Goal: Task Accomplishment & Management: Manage account settings

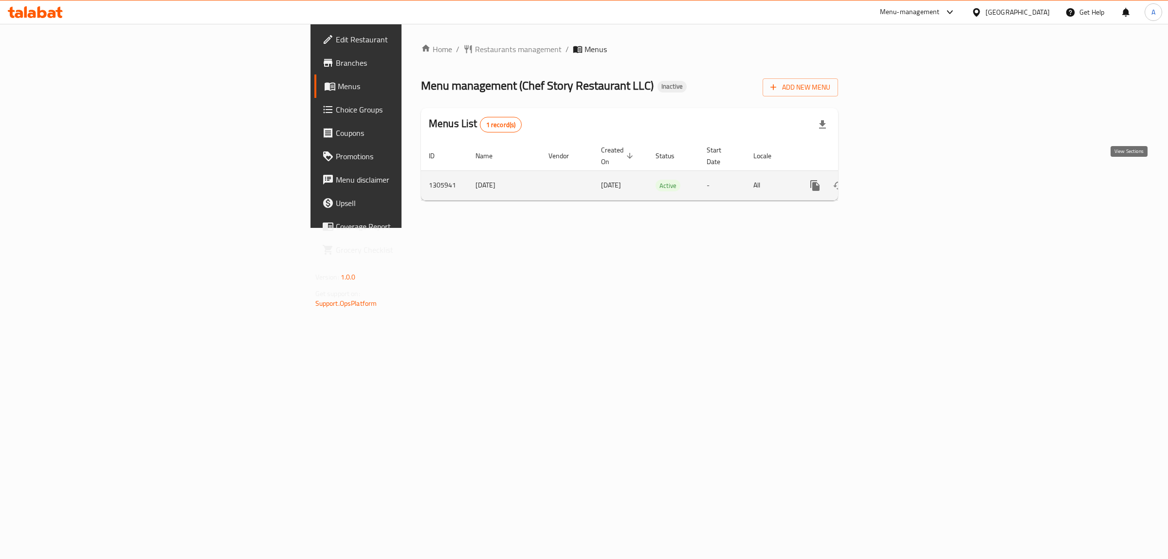
click at [891, 180] on icon "enhanced table" at bounding box center [886, 186] width 12 height 12
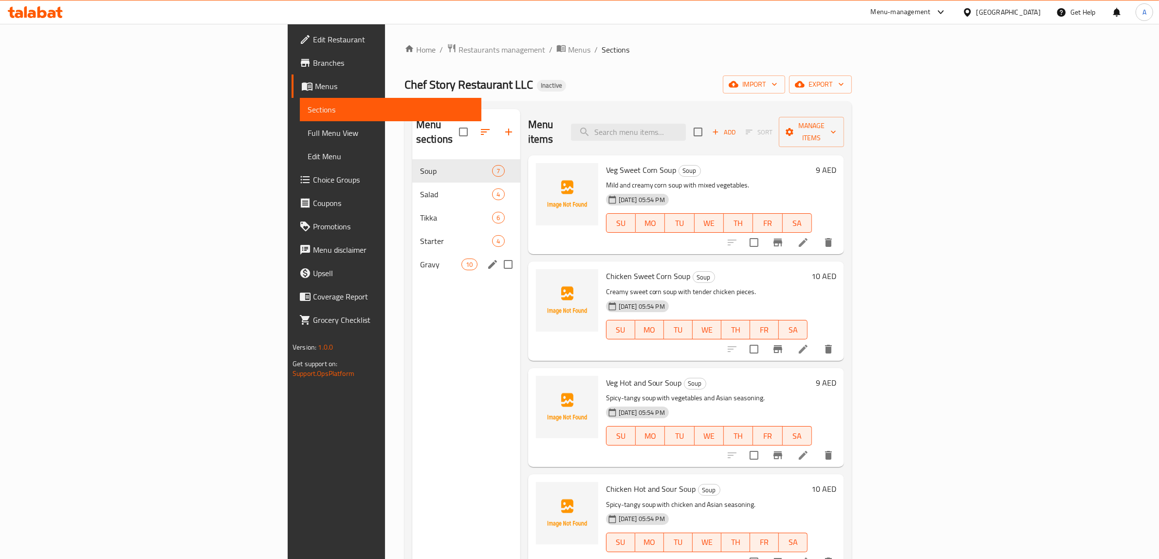
click at [412, 253] on div "Gravy 10" at bounding box center [466, 264] width 108 height 23
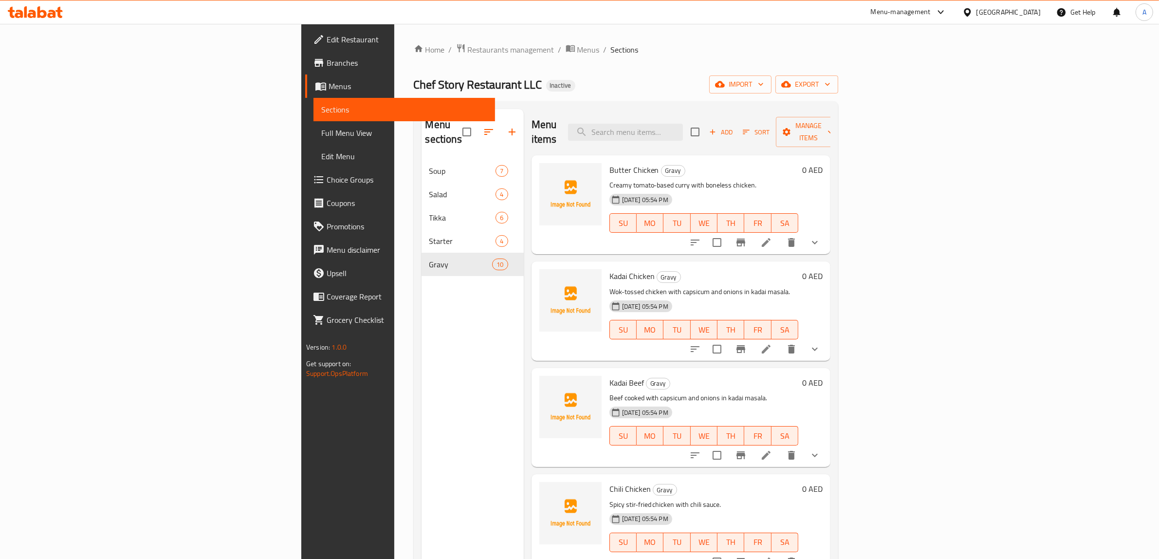
drag, startPoint x: 716, startPoint y: 67, endPoint x: 753, endPoint y: 72, distance: 37.9
click at [717, 67] on div "Home / Restaurants management / Menus / Sections Chef Story Restaurant LLC Inac…" at bounding box center [626, 359] width 424 height 632
click at [764, 86] on span "import" at bounding box center [740, 84] width 47 height 12
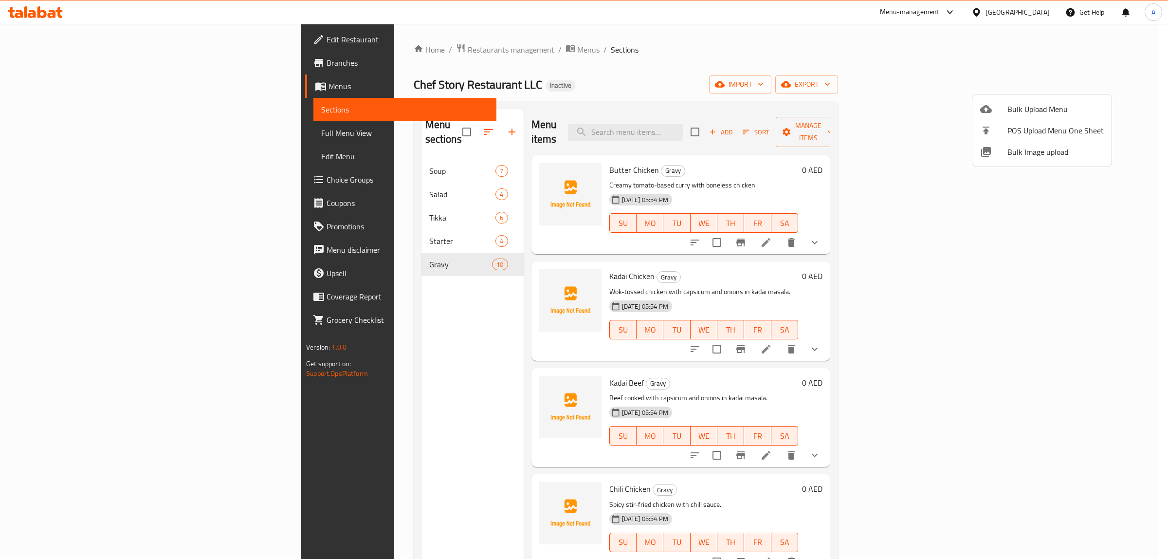
click at [1016, 100] on li "Bulk Upload Menu" at bounding box center [1042, 108] width 139 height 21
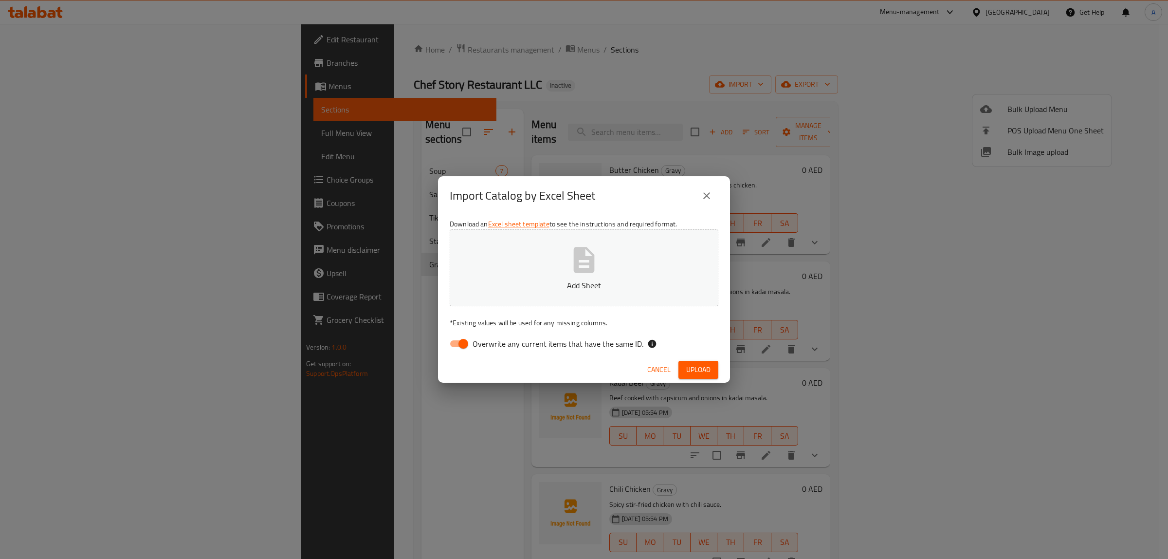
click at [504, 339] on span "Overwrite any current items that have the same ID." at bounding box center [558, 344] width 171 height 12
click at [491, 339] on input "Overwrite any current items that have the same ID." at bounding box center [463, 343] width 55 height 18
checkbox input "false"
click at [522, 304] on button "Add Sheet" at bounding box center [584, 267] width 269 height 77
click at [699, 366] on span "Upload" at bounding box center [698, 370] width 24 height 12
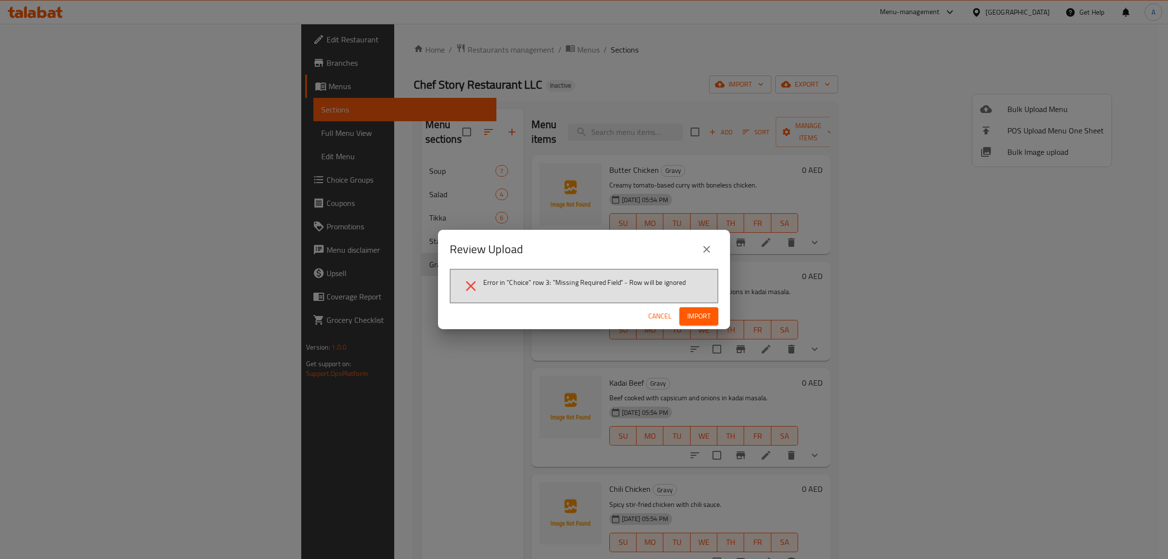
click at [654, 311] on span "Cancel" at bounding box center [659, 316] width 23 height 12
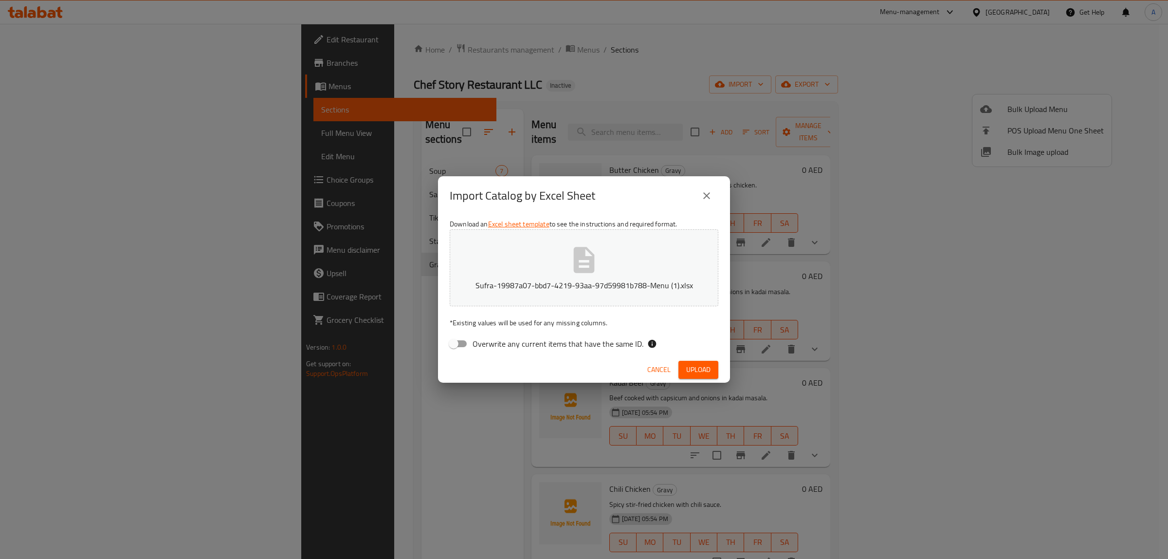
drag, startPoint x: 656, startPoint y: 371, endPoint x: 652, endPoint y: 364, distance: 8.7
click at [656, 371] on span "Cancel" at bounding box center [658, 370] width 23 height 12
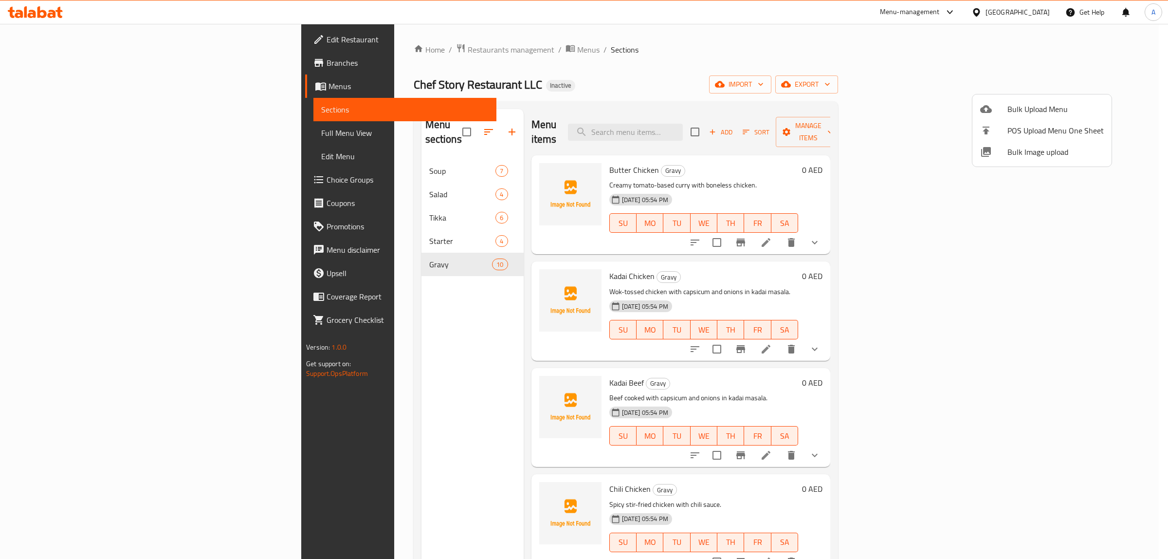
click at [831, 53] on div at bounding box center [584, 279] width 1168 height 559
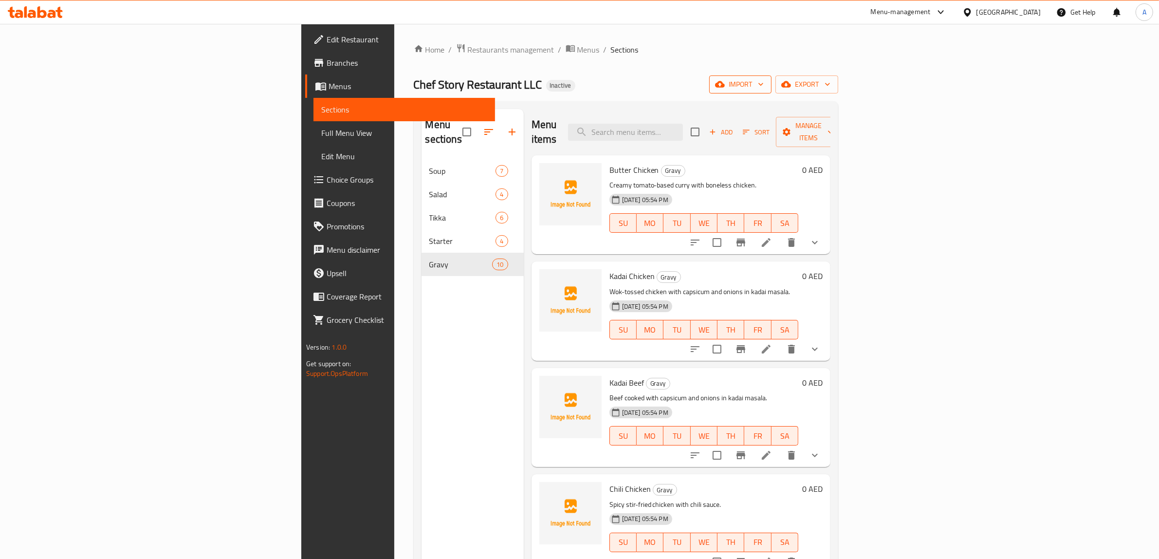
click at [764, 80] on span "import" at bounding box center [740, 84] width 47 height 12
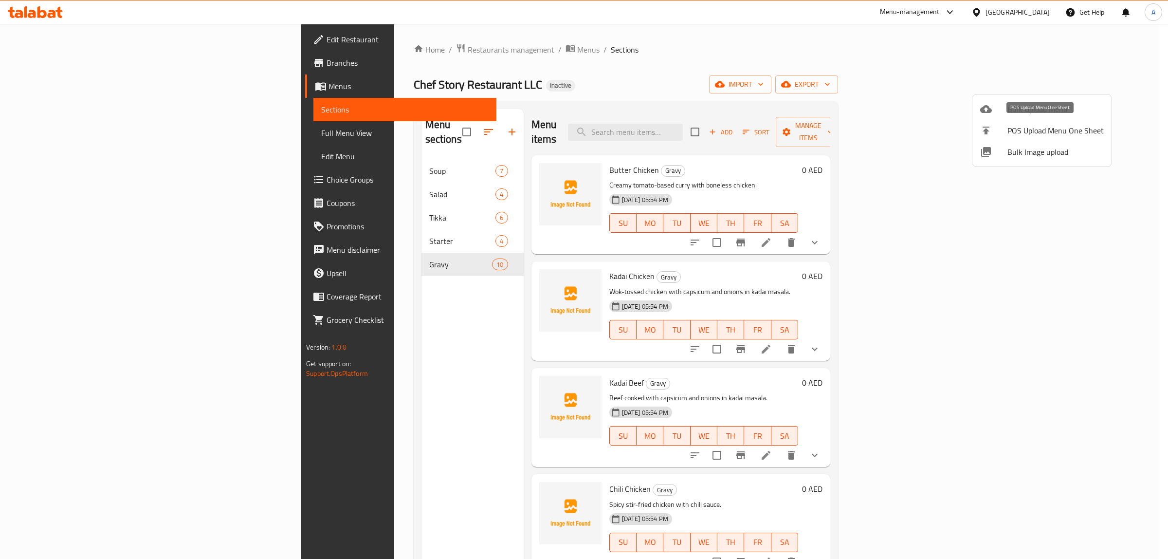
click at [1015, 110] on span "Bulk Upload Menu" at bounding box center [1056, 109] width 96 height 12
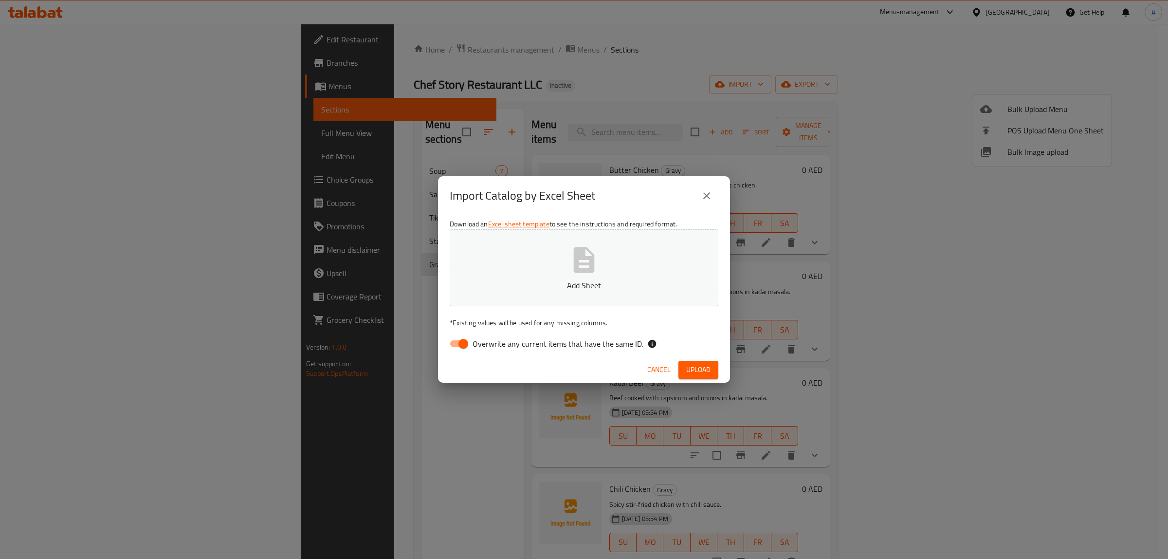
click at [526, 331] on div "Download an Excel sheet template to see the instructions and required format. A…" at bounding box center [584, 285] width 292 height 141
click at [519, 344] on span "Overwrite any current items that have the same ID." at bounding box center [558, 344] width 171 height 12
click at [491, 344] on input "Overwrite any current items that have the same ID." at bounding box center [463, 343] width 55 height 18
checkbox input "false"
click at [536, 285] on p "Add Sheet" at bounding box center [584, 285] width 239 height 12
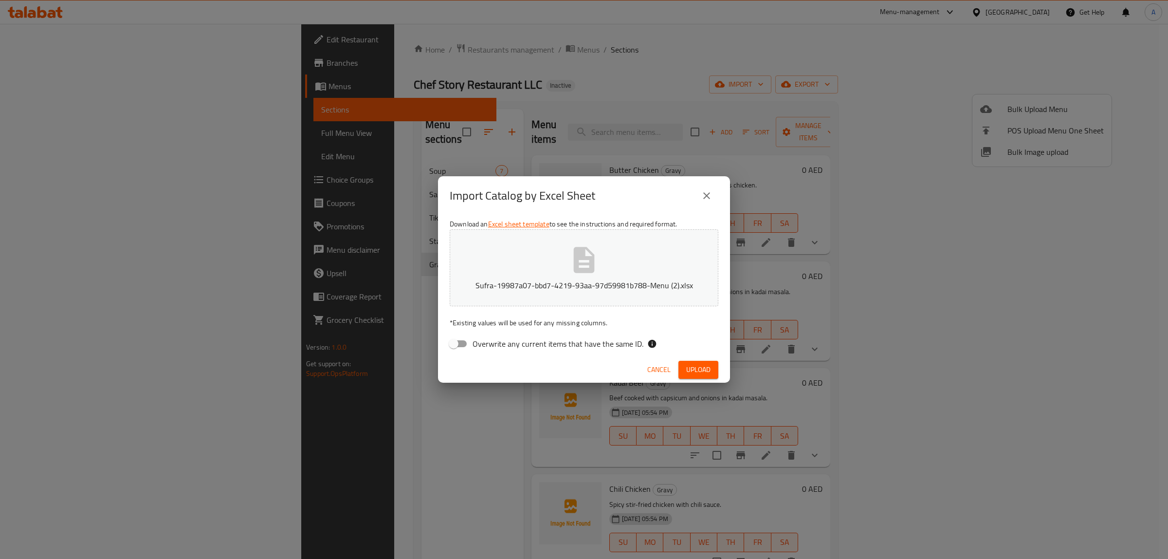
click at [702, 361] on button "Upload" at bounding box center [699, 370] width 40 height 18
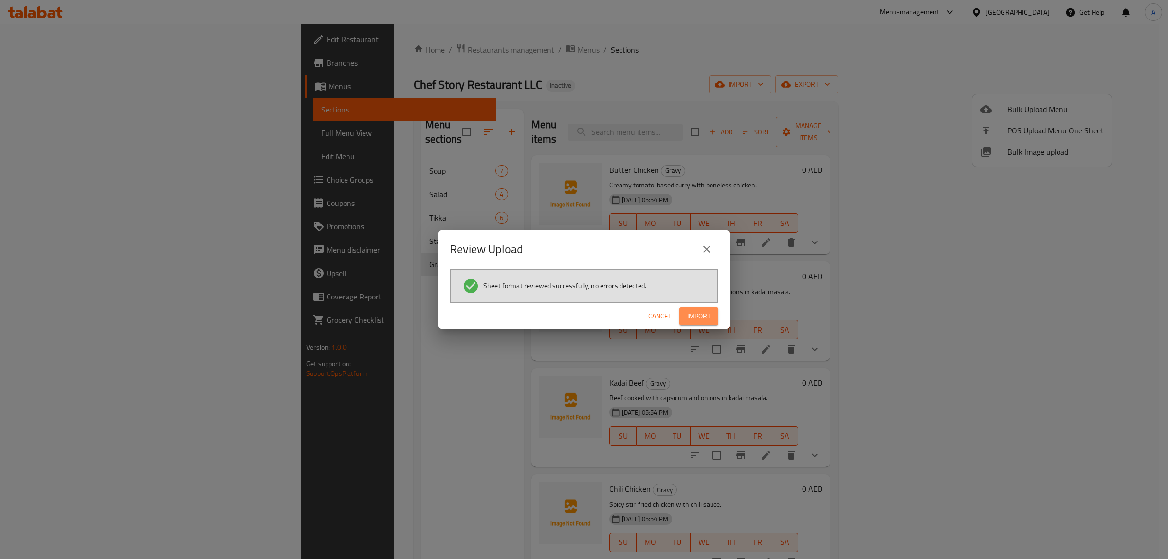
click at [714, 312] on button "Import" at bounding box center [698, 316] width 39 height 18
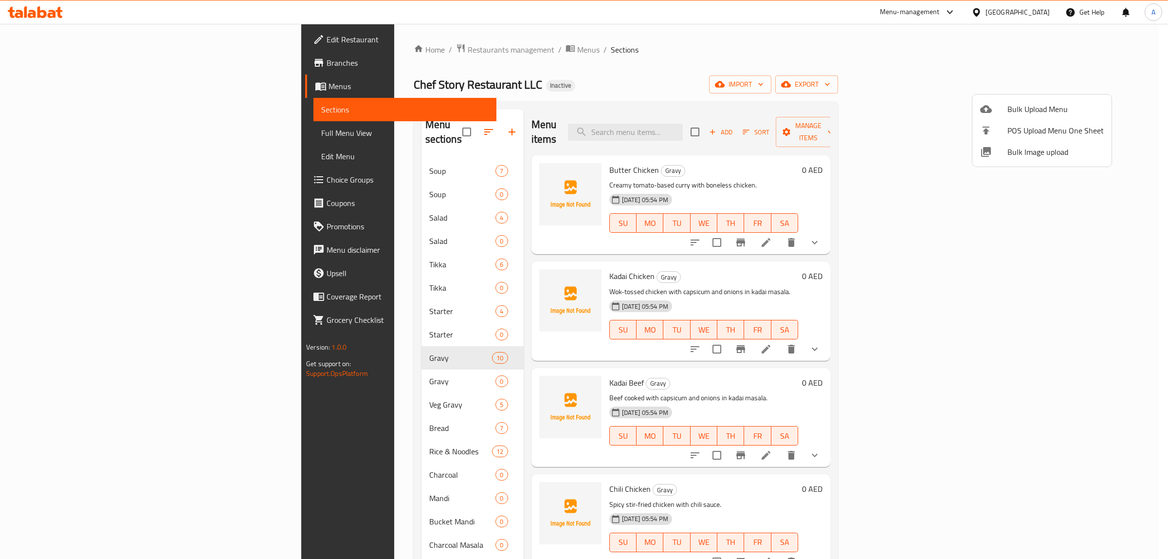
click at [402, 139] on div at bounding box center [584, 279] width 1168 height 559
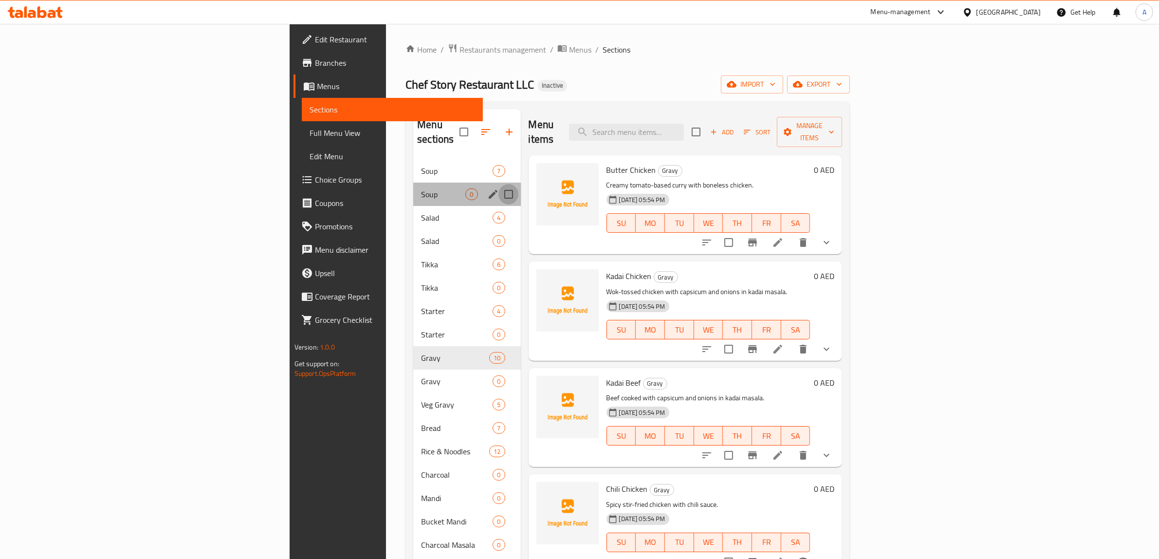
click at [498, 184] on input "Menu sections" at bounding box center [508, 194] width 20 height 20
checkbox input "true"
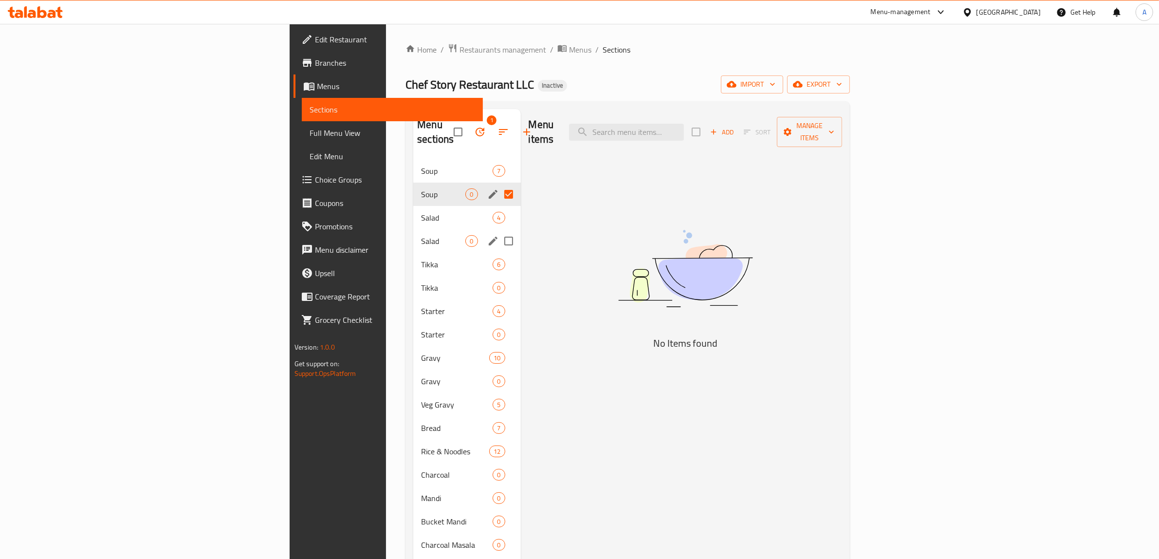
click at [498, 231] on input "Menu sections" at bounding box center [508, 241] width 20 height 20
checkbox input "true"
click at [498, 277] on input "Menu sections" at bounding box center [508, 287] width 20 height 20
checkbox input "true"
click at [498, 324] on input "Menu sections" at bounding box center [508, 334] width 20 height 20
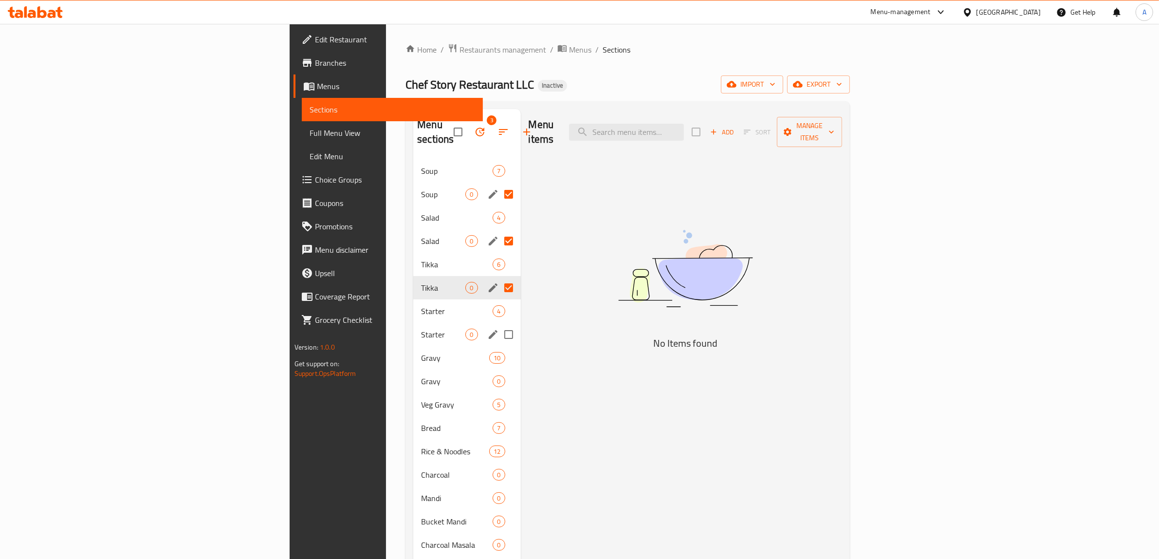
checkbox input "true"
click at [498, 371] on input "Menu sections" at bounding box center [508, 381] width 20 height 20
checkbox input "true"
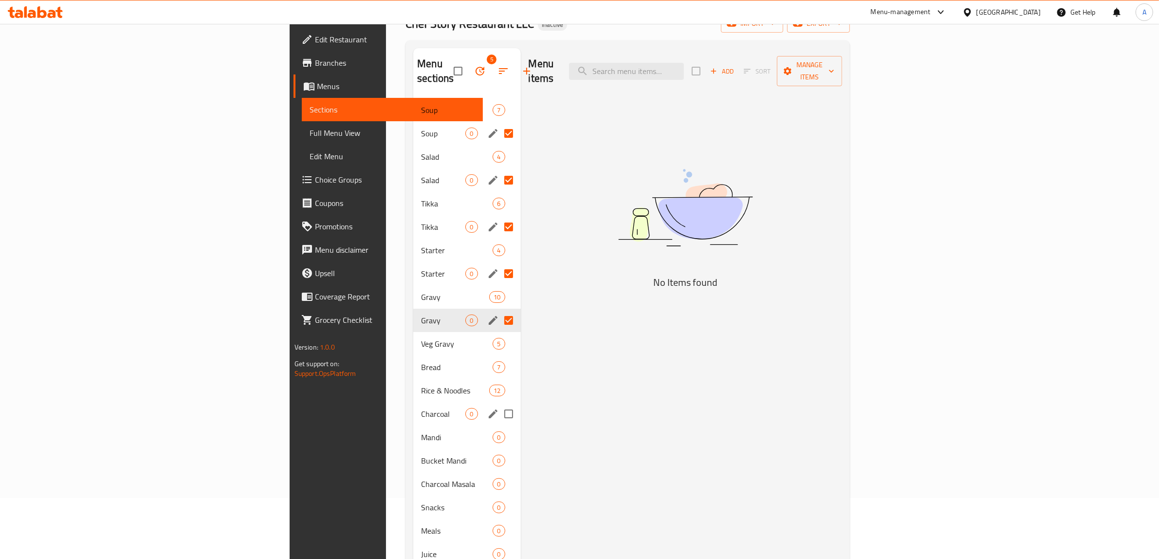
click at [498, 404] on input "Menu sections" at bounding box center [508, 414] width 20 height 20
checkbox input "true"
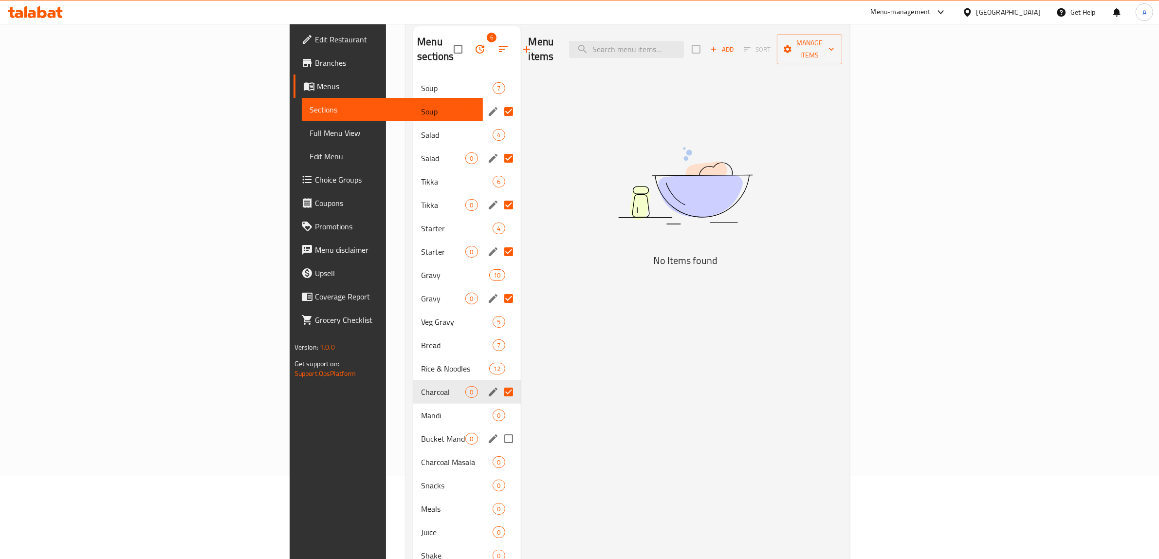
scroll to position [122, 0]
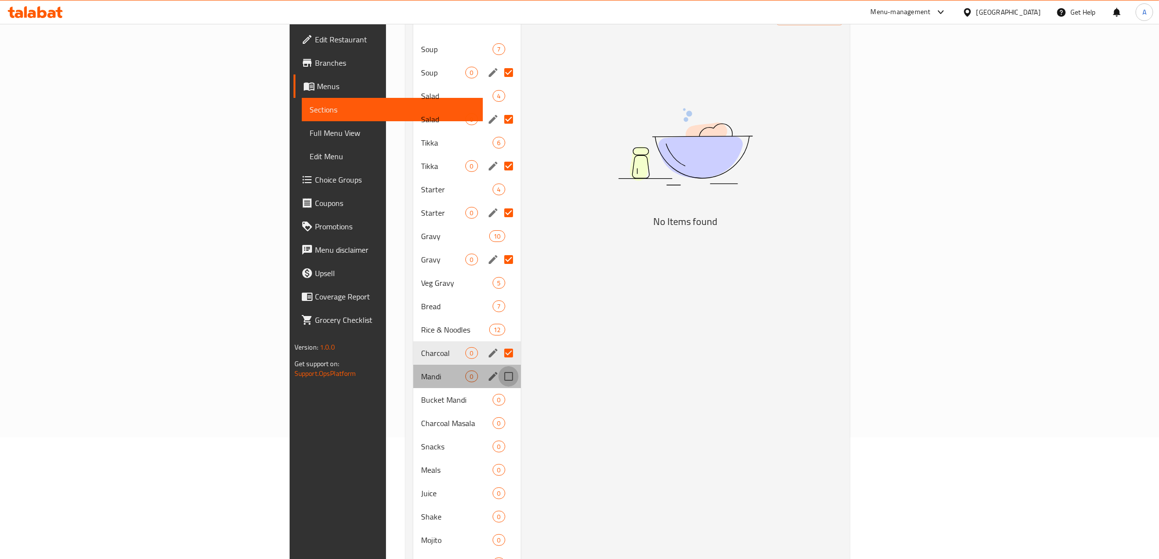
click at [498, 366] on input "Menu sections" at bounding box center [508, 376] width 20 height 20
checkbox input "true"
click at [498, 389] on input "Menu sections" at bounding box center [508, 399] width 20 height 20
checkbox input "true"
click at [498, 413] on input "Menu sections" at bounding box center [508, 423] width 20 height 20
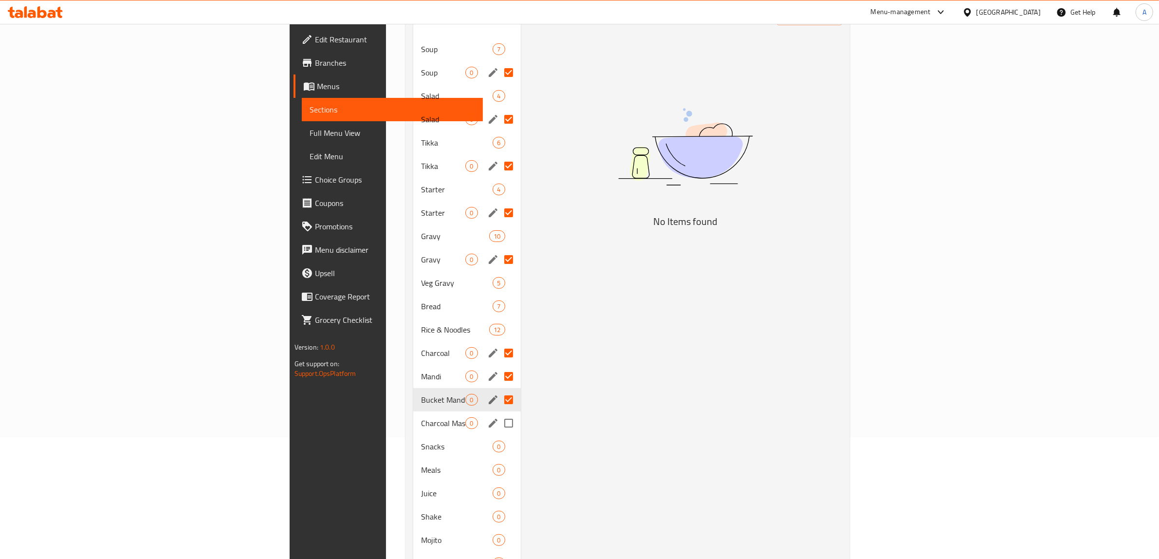
checkbox input "true"
click at [498, 436] on input "Menu sections" at bounding box center [508, 446] width 20 height 20
checkbox input "true"
click at [498, 459] on input "Menu sections" at bounding box center [508, 469] width 20 height 20
checkbox input "true"
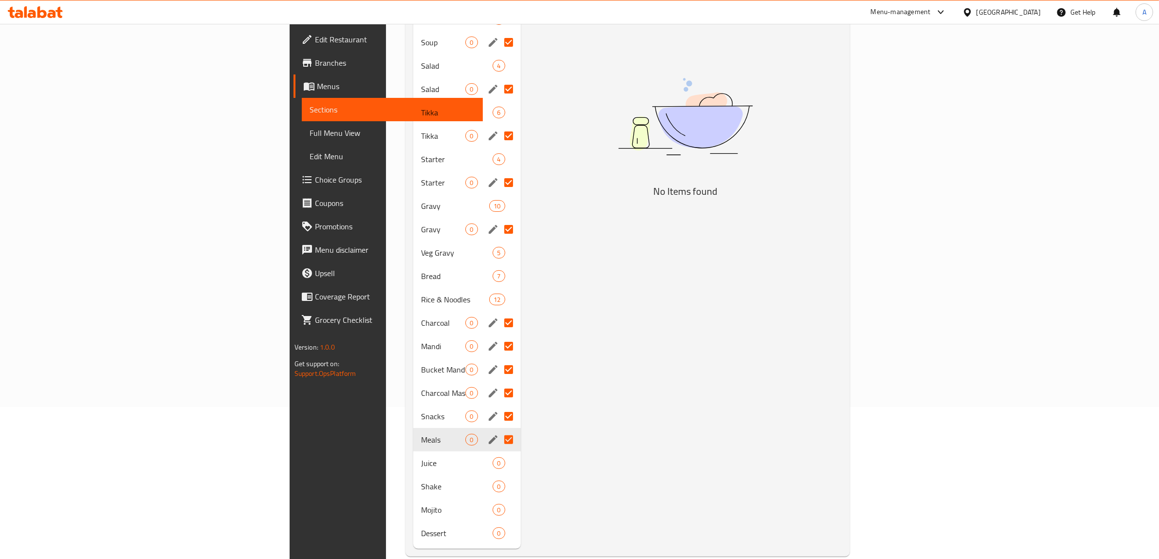
scroll to position [153, 0]
click at [498, 451] on input "Menu sections" at bounding box center [508, 461] width 20 height 20
checkbox input "true"
click at [498, 475] on input "Menu sections" at bounding box center [508, 485] width 20 height 20
checkbox input "true"
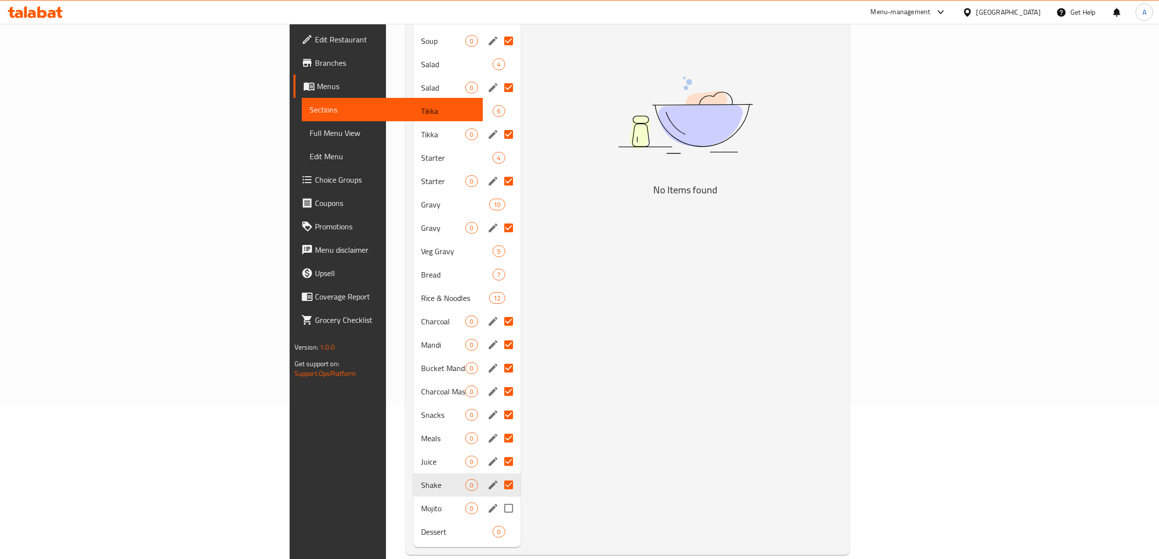
click at [498, 498] on input "Menu sections" at bounding box center [508, 508] width 20 height 20
checkbox input "true"
click at [498, 521] on input "Menu sections" at bounding box center [508, 531] width 20 height 20
checkbox input "true"
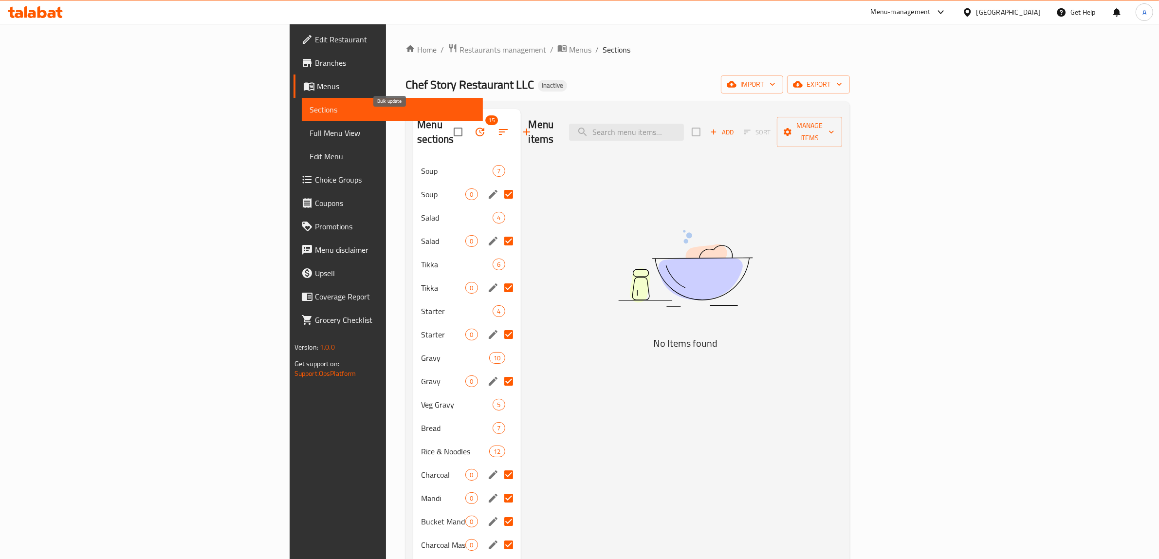
click at [474, 127] on icon "button" at bounding box center [480, 132] width 12 height 12
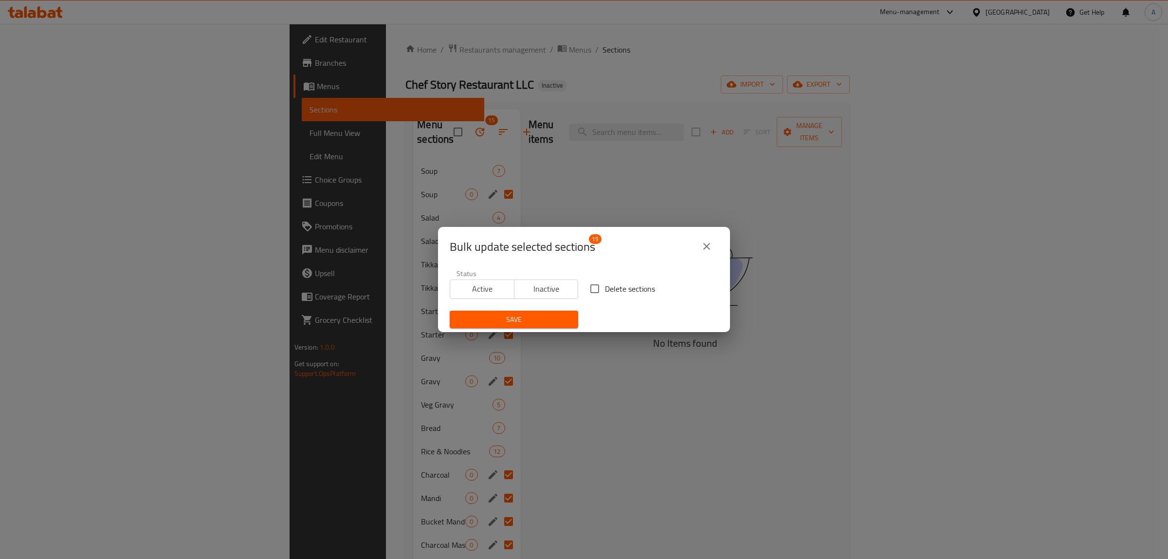
click at [605, 288] on span "Delete sections" at bounding box center [630, 289] width 50 height 12
click at [602, 288] on input "Delete sections" at bounding box center [595, 288] width 20 height 20
checkbox input "true"
click at [540, 316] on span "Save" at bounding box center [514, 319] width 113 height 12
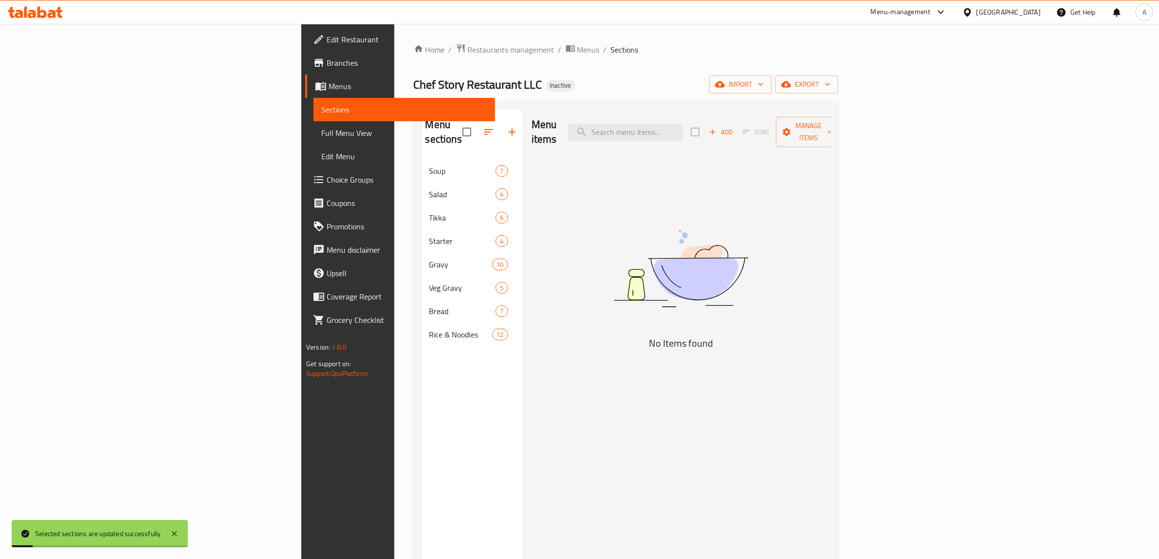
click at [422, 384] on div "Menu sections Soup 7 Salad 4 Tikka 6 Starter 4 Gravy 10 Veg Gravy 5 Bread 7 Ric…" at bounding box center [473, 388] width 102 height 559
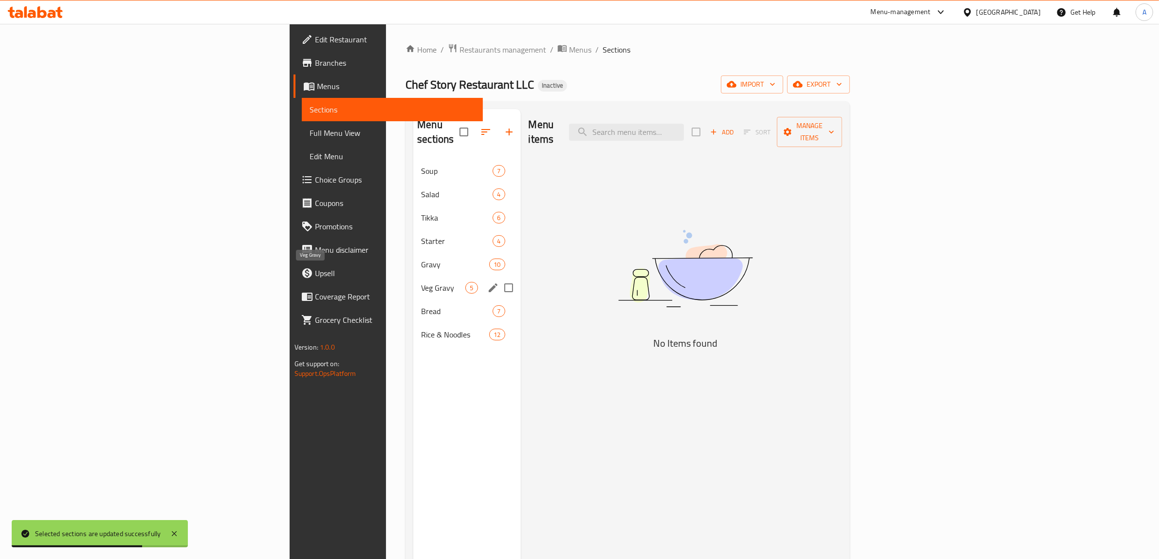
click at [421, 282] on span "Veg Gravy" at bounding box center [443, 288] width 44 height 12
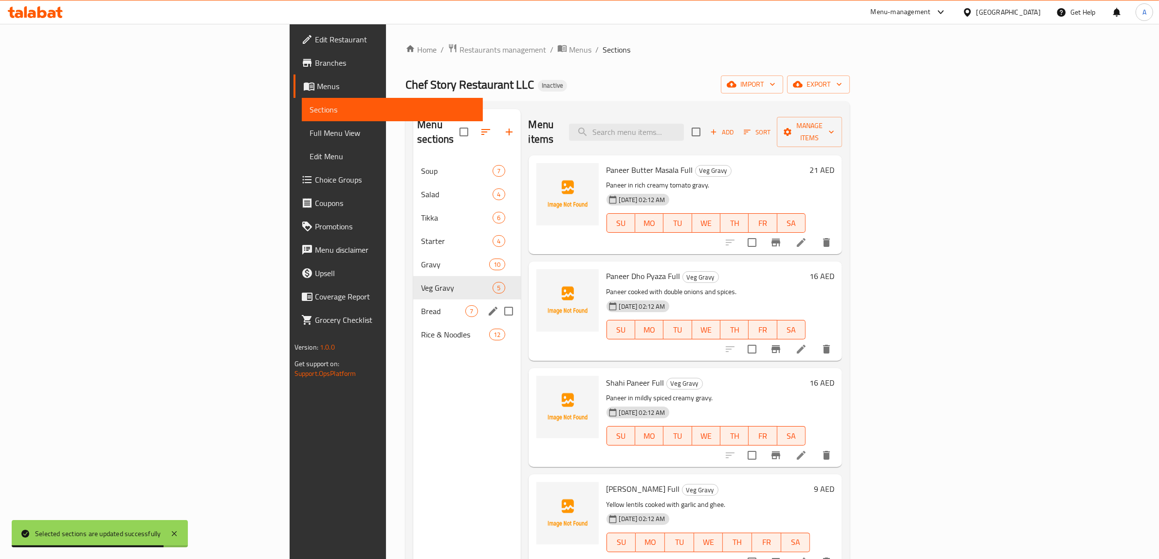
click at [413, 299] on div "Bread 7" at bounding box center [466, 310] width 107 height 23
click at [413, 304] on div "Bread 7" at bounding box center [466, 310] width 107 height 23
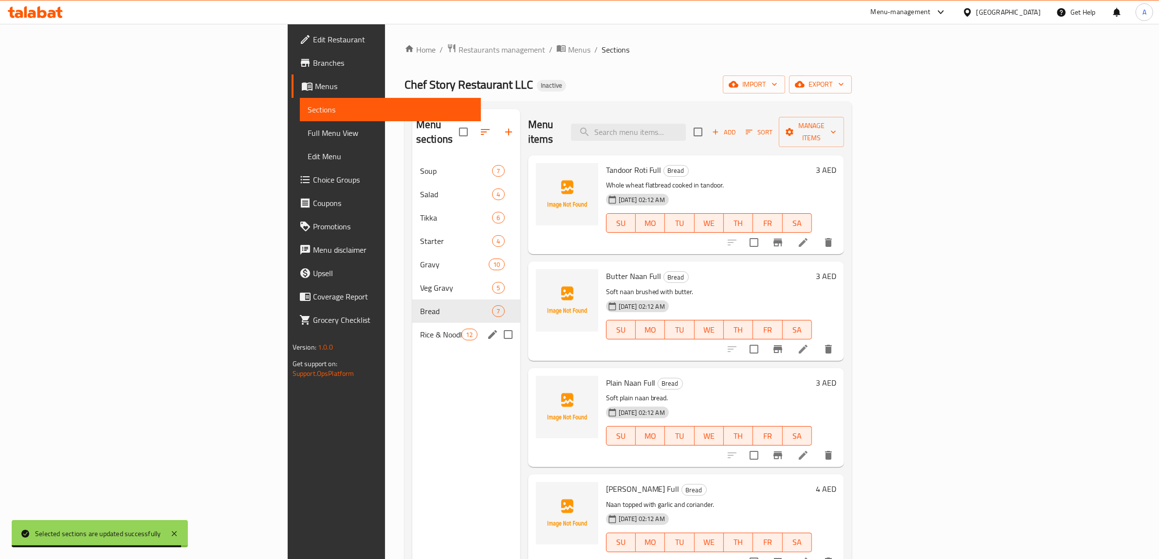
click at [412, 323] on div "Rice & Noodles 12" at bounding box center [466, 334] width 108 height 23
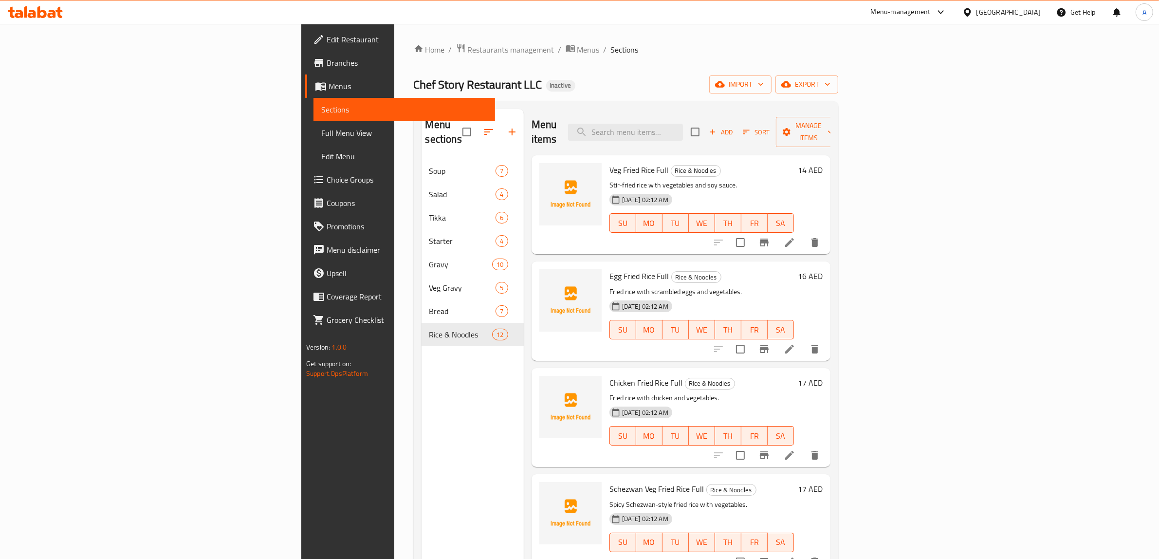
click at [541, 92] on div "Chef Story Restaurant LLC Inactive import export" at bounding box center [626, 84] width 424 height 18
click at [683, 124] on input "search" at bounding box center [625, 132] width 115 height 17
paste input "Kulcha Full"
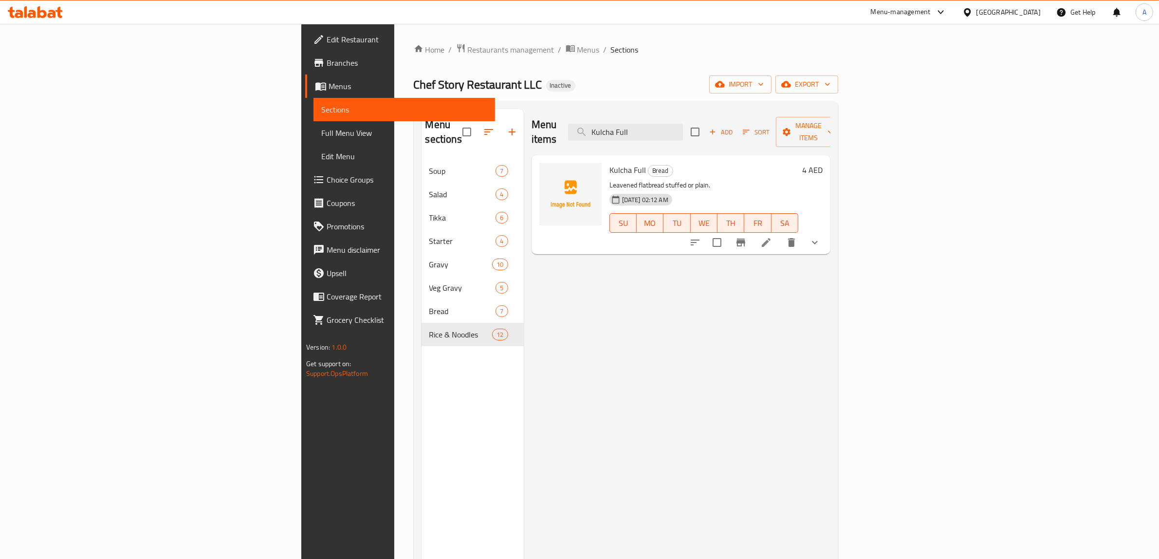
type input "Kulcha Full"
click at [821, 237] on icon "show more" at bounding box center [815, 243] width 12 height 12
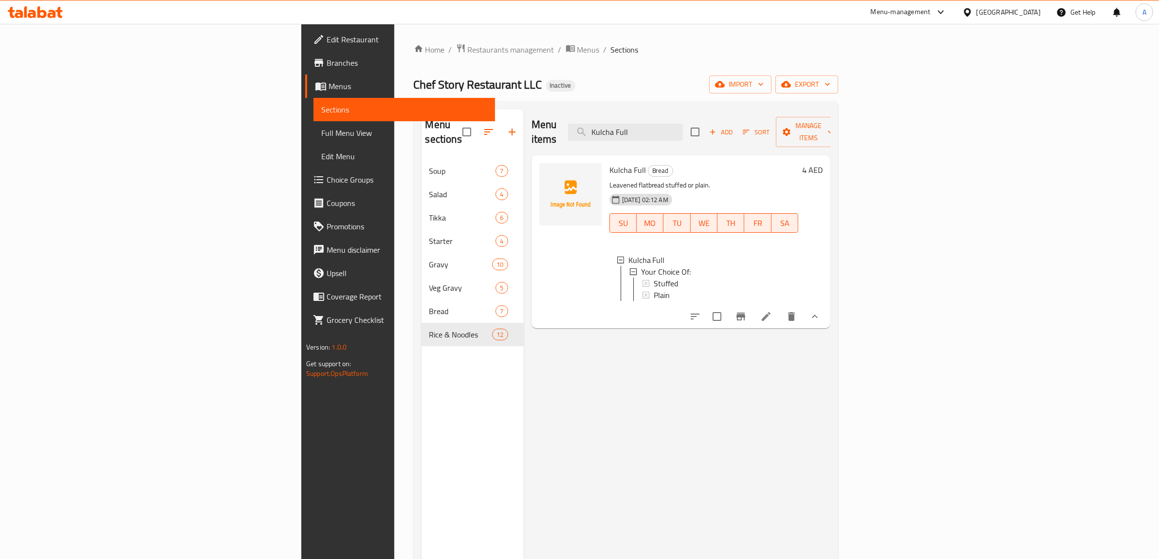
click at [665, 453] on div "Menu items Kulcha Full Add Sort Manage items Kulcha Full Bread Leavened flatbre…" at bounding box center [677, 388] width 307 height 559
click at [643, 347] on div "Menu items Kulcha Full Add Sort Manage items Kulcha Full Bread Leavened flatbre…" at bounding box center [677, 388] width 307 height 559
click at [780, 312] on li at bounding box center [766, 317] width 27 height 18
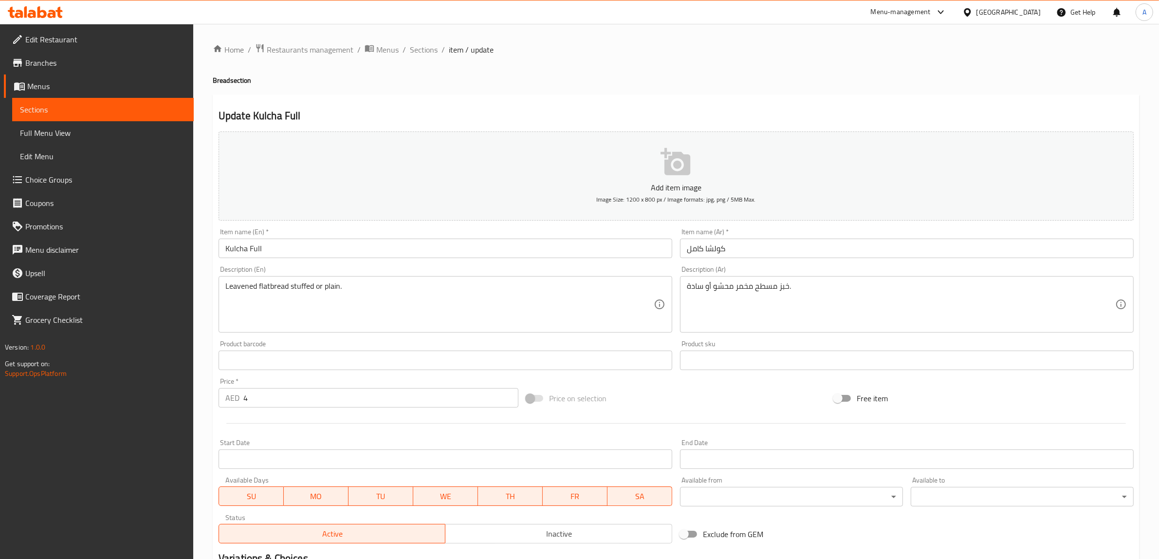
click at [405, 50] on ol "Home / Restaurants management / Menus / Sections / item / update" at bounding box center [676, 49] width 927 height 13
click at [416, 47] on span "Sections" at bounding box center [424, 50] width 28 height 12
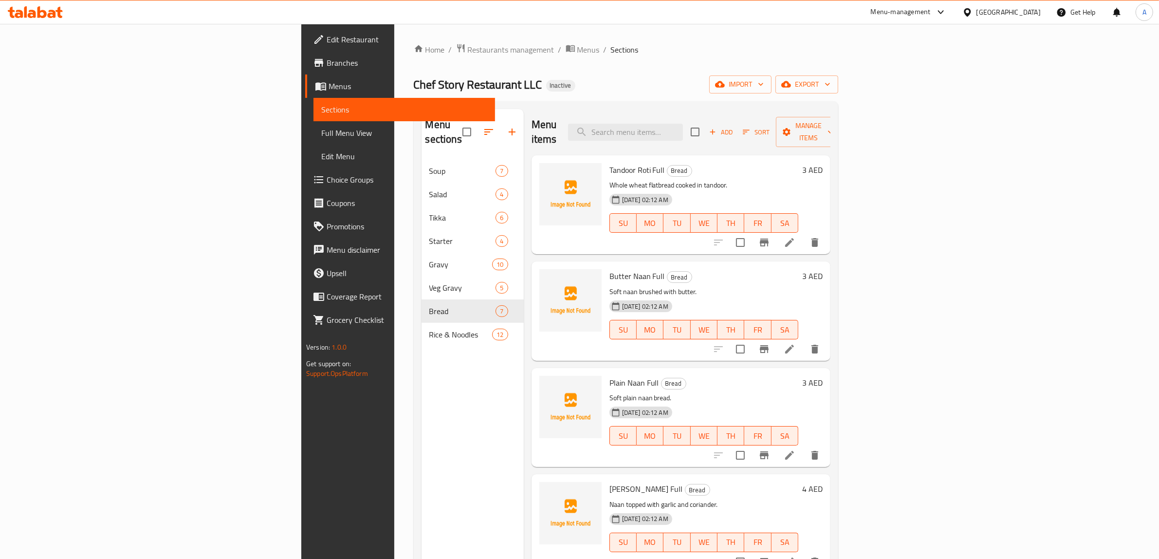
click at [321, 132] on span "Full Menu View" at bounding box center [404, 133] width 166 height 12
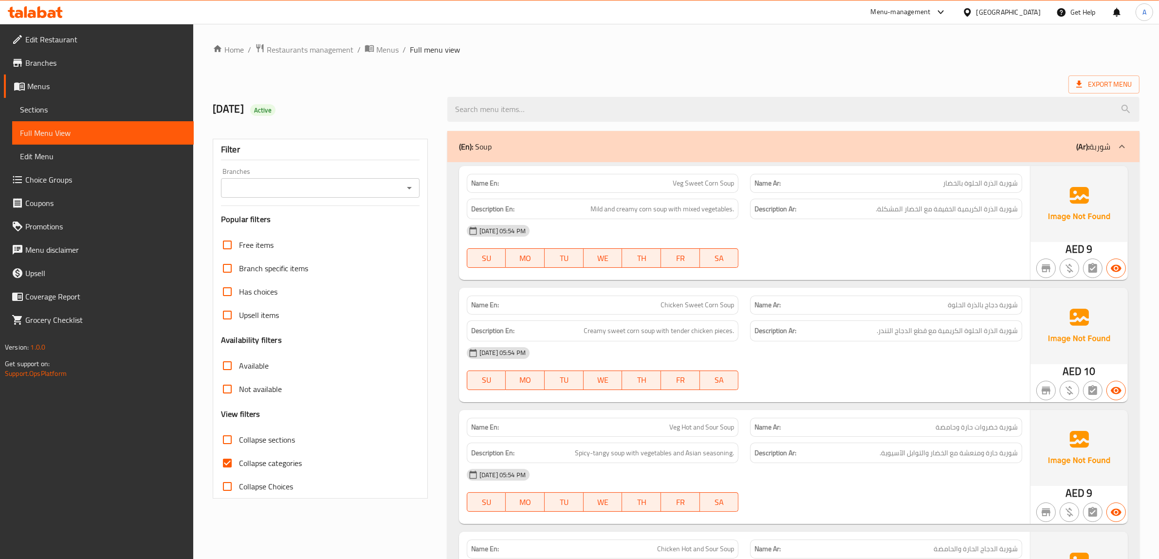
click at [273, 470] on label "Collapse categories" at bounding box center [259, 462] width 86 height 23
click at [239, 470] on input "Collapse categories" at bounding box center [227, 462] width 23 height 23
checkbox input "false"
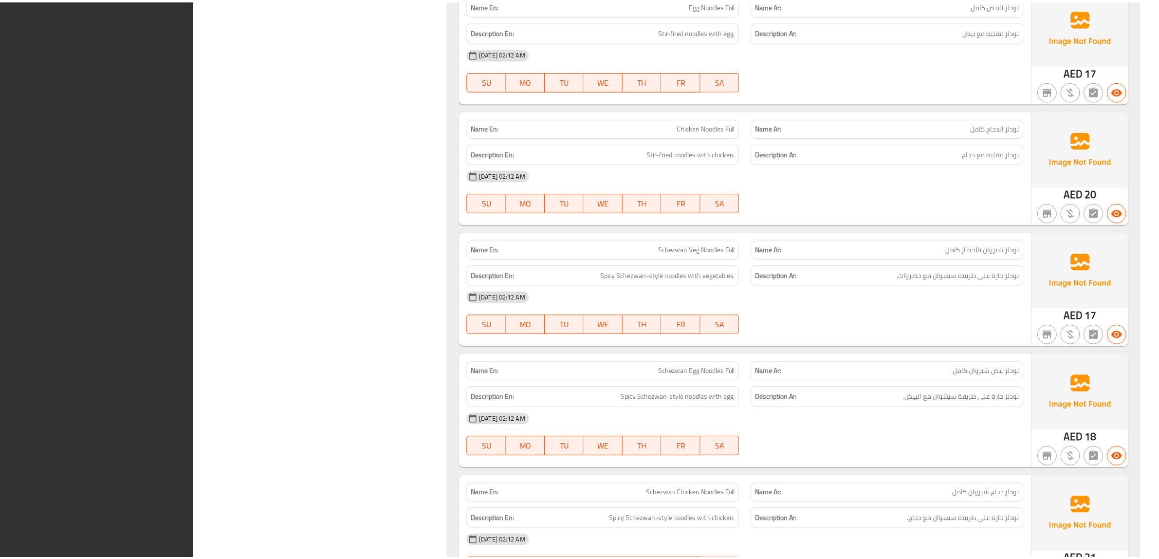
scroll to position [9303, 0]
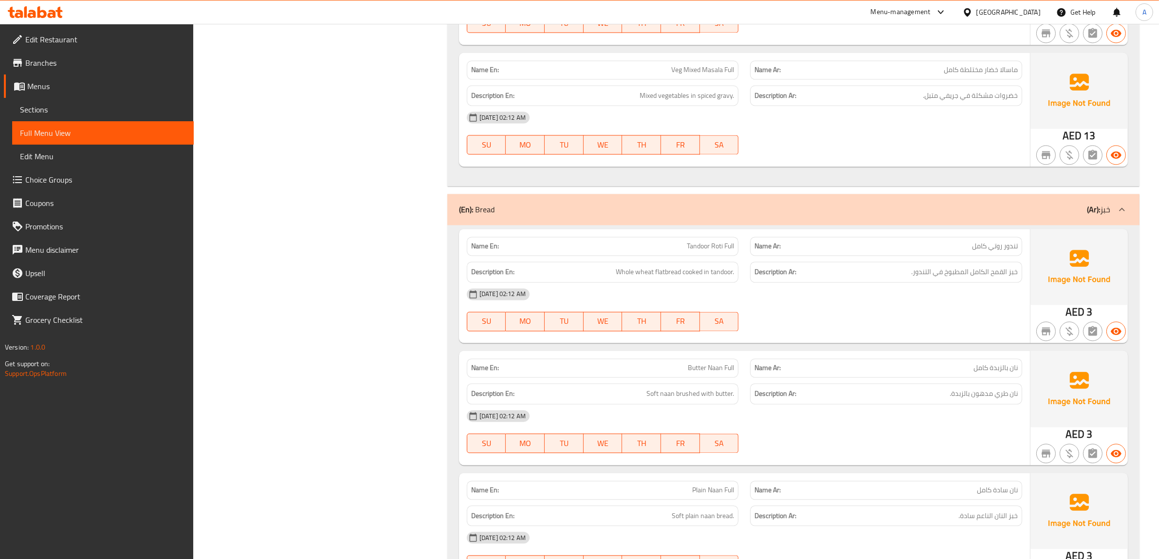
scroll to position [6869, 0]
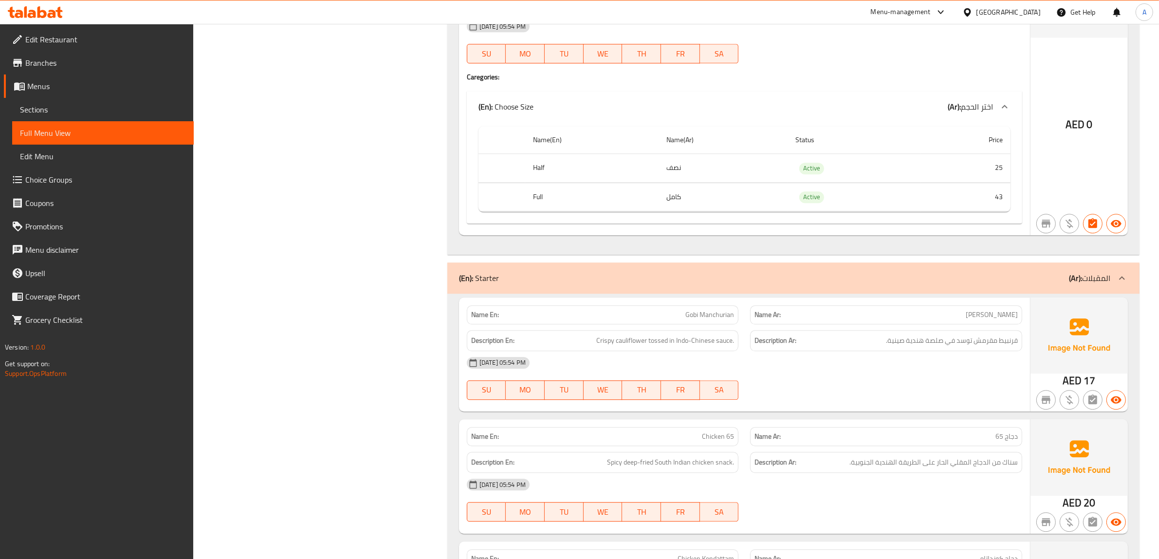
scroll to position [0, 0]
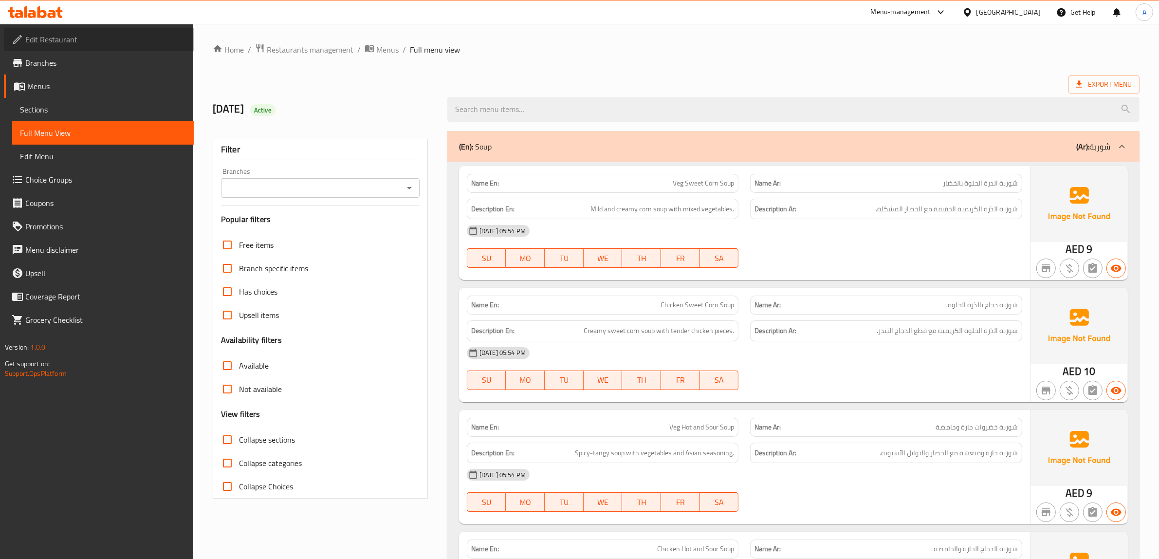
click at [64, 40] on span "Edit Restaurant" at bounding box center [105, 40] width 161 height 12
